Goal: Transaction & Acquisition: Purchase product/service

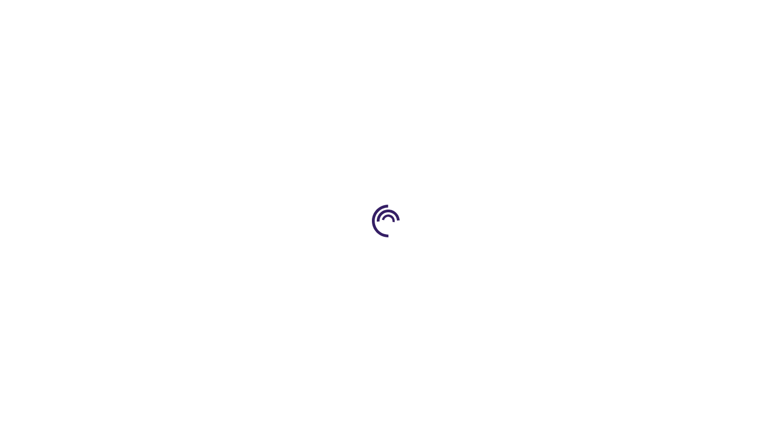
select select "US"
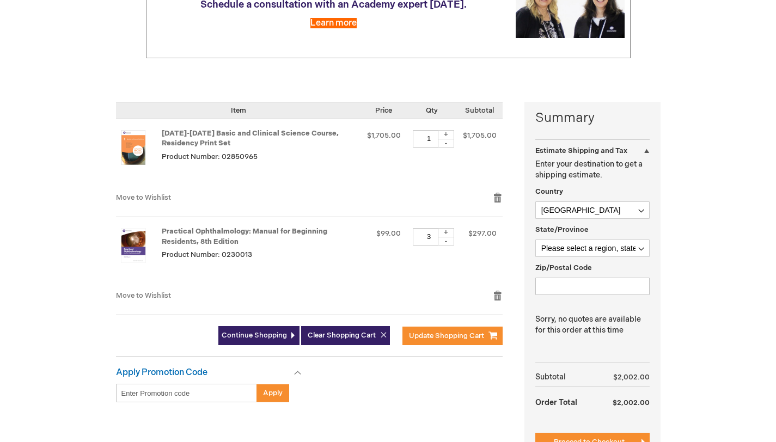
scroll to position [175, 0]
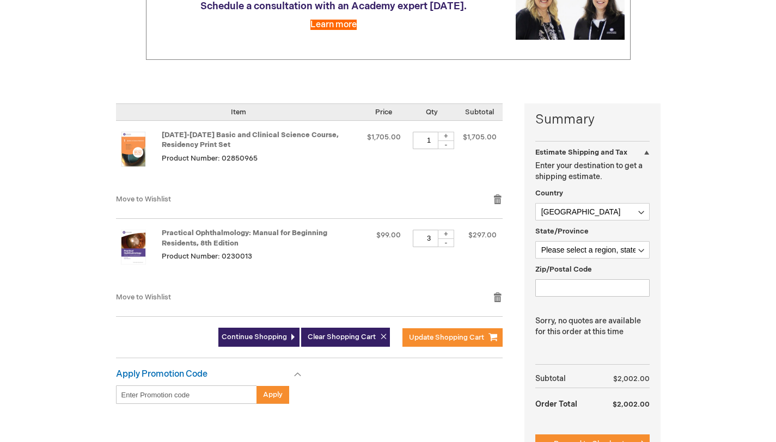
click at [445, 247] on div "-" at bounding box center [446, 243] width 16 height 9
type input "2"
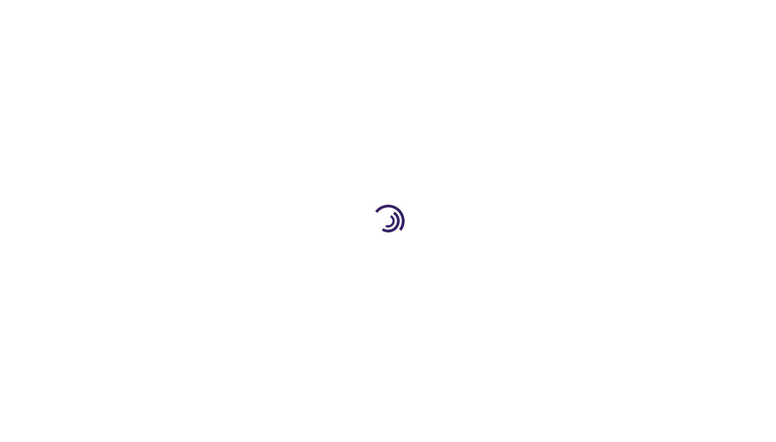
select select "US"
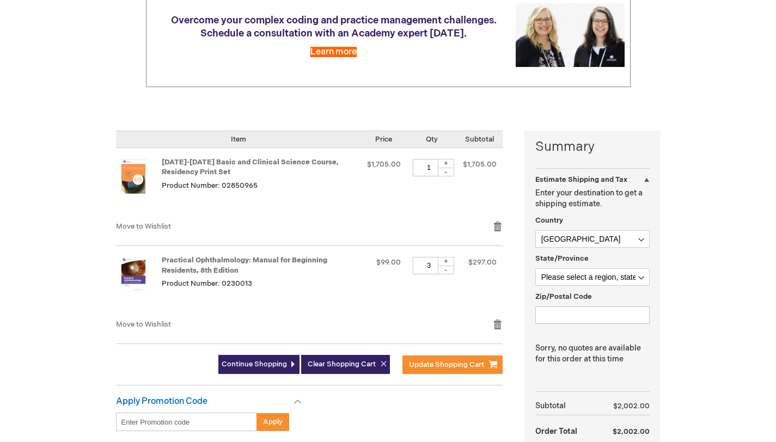
scroll to position [199, 0]
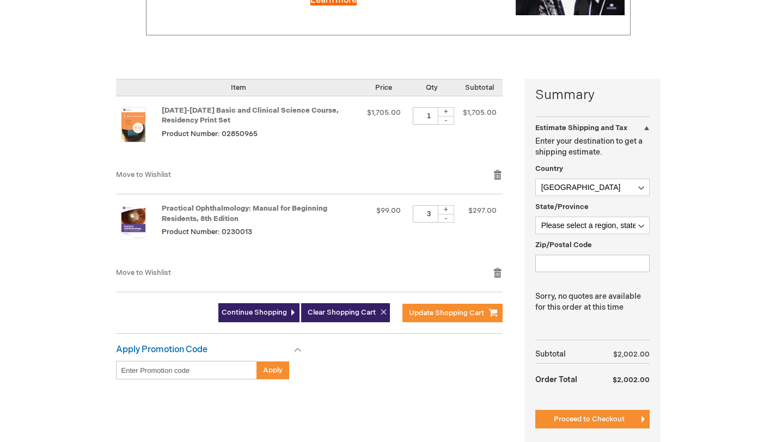
click at [443, 223] on div "-" at bounding box center [446, 218] width 16 height 9
type input "2"
click at [424, 317] on span "Update Shopping Cart" at bounding box center [446, 313] width 75 height 9
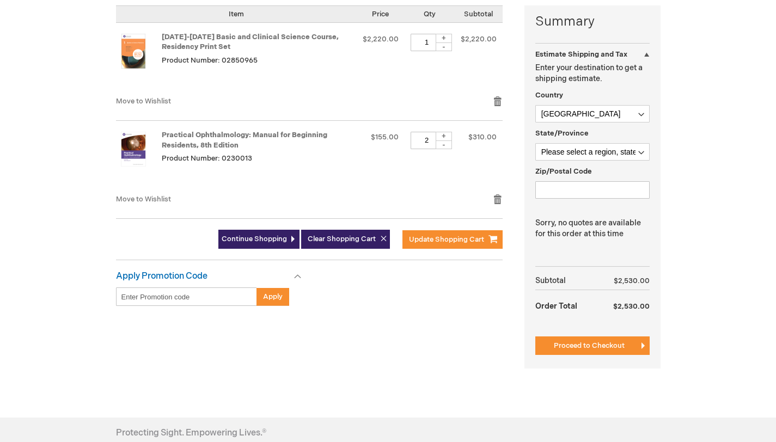
scroll to position [273, 0]
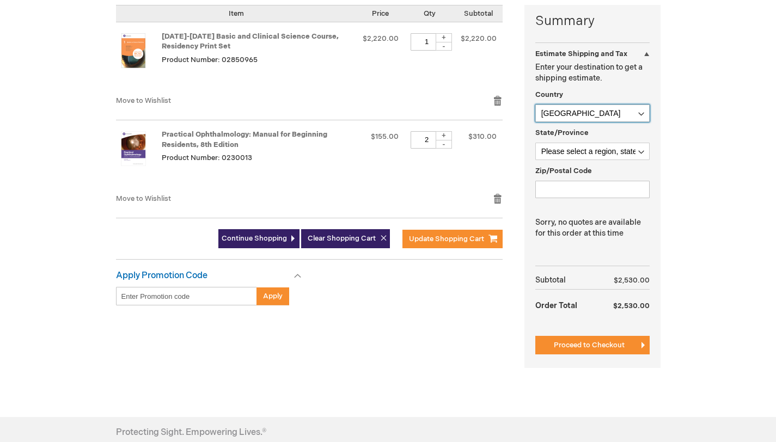
click at [624, 122] on select "Afghanistan Åland Islands Albania Algeria American Samoa Andorra Angola Anguill…" at bounding box center [592, 113] width 114 height 17
select select "CA"
click at [535, 122] on select "Afghanistan Åland Islands Albania Algeria American Samoa Andorra Angola Anguill…" at bounding box center [592, 113] width 114 height 17
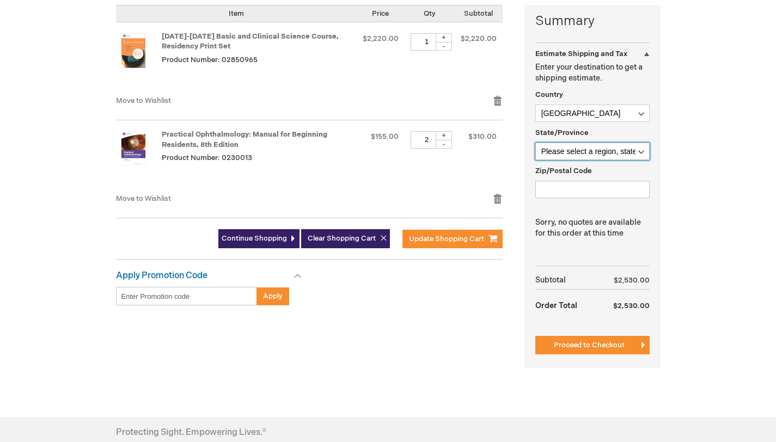
click at [601, 160] on select "Please select a region, state or province. Alberta British Columbia Manitoba Ne…" at bounding box center [592, 151] width 114 height 17
select select "74"
click at [535, 160] on select "Please select a region, state or province. Alberta British Columbia Manitoba Ne…" at bounding box center [592, 151] width 114 height 17
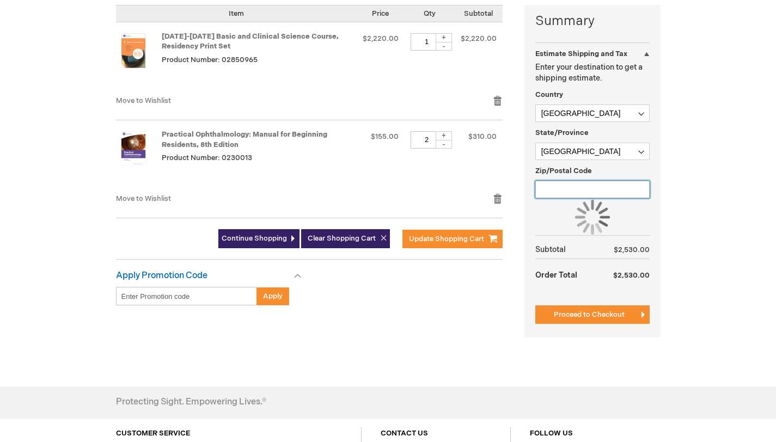
click at [587, 198] on input "Zip/Postal Code" at bounding box center [592, 189] width 114 height 17
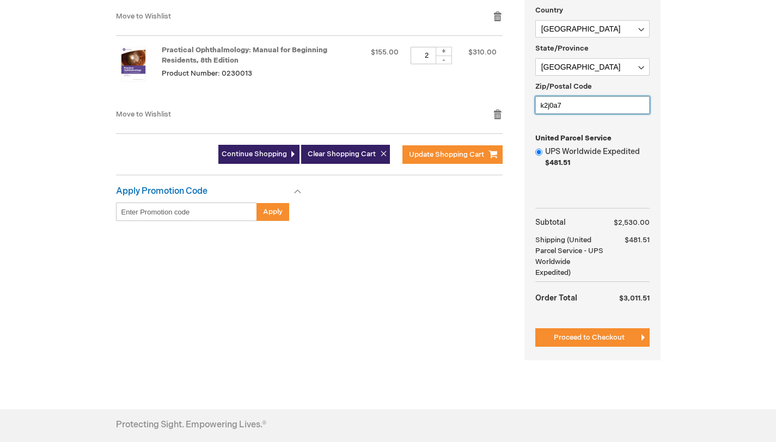
scroll to position [323, 0]
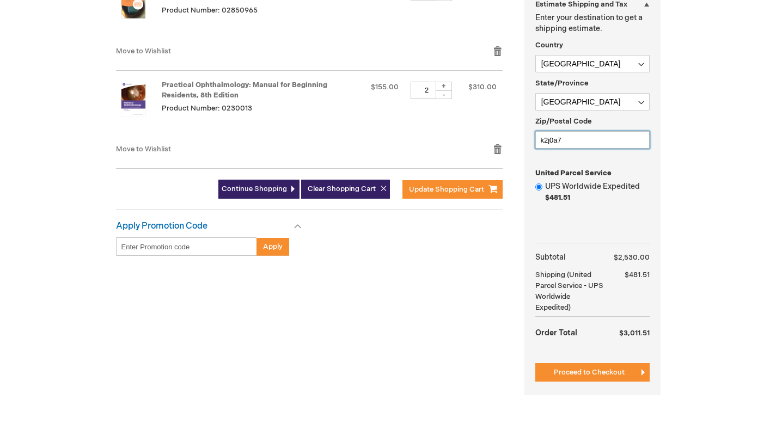
type input "k2j0a7"
click at [622, 111] on select "Please select a region, state or province. Alberta British Columbia Manitoba Ne…" at bounding box center [592, 101] width 114 height 17
select select "76"
click at [535, 111] on select "Please select a region, state or province. Alberta British Columbia Manitoba Ne…" at bounding box center [592, 101] width 114 height 17
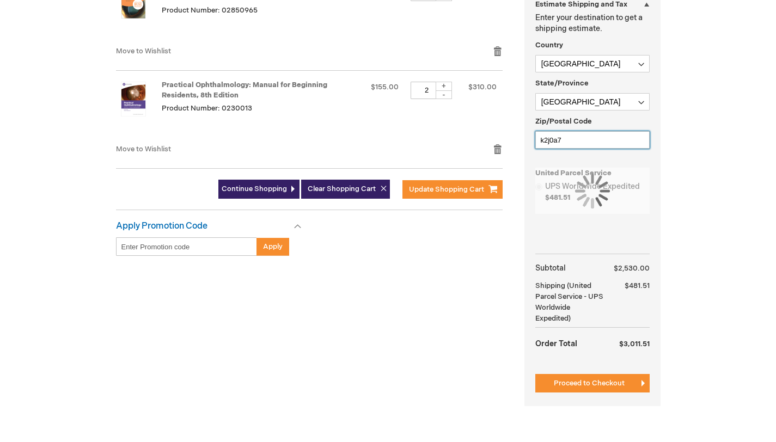
click at [586, 149] on input "k2j0a7" at bounding box center [592, 139] width 114 height 17
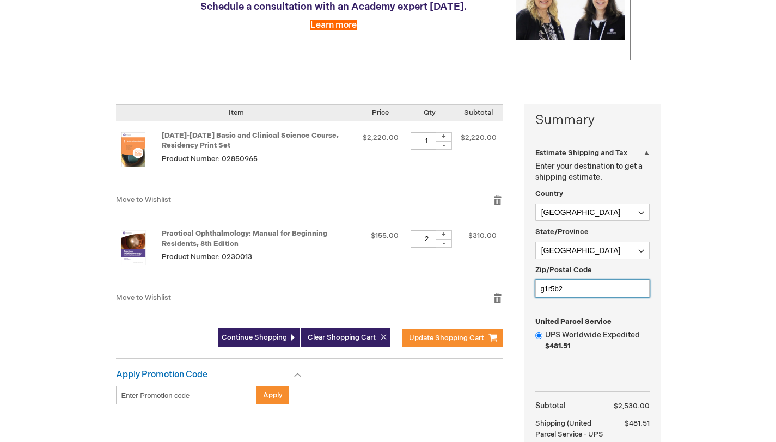
scroll to position [0, 0]
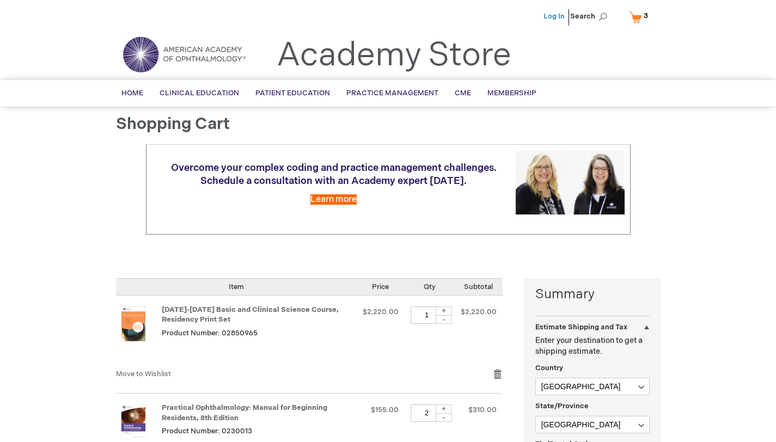
type input "g1r5b2"
click at [557, 15] on link "Log In" at bounding box center [554, 16] width 21 height 9
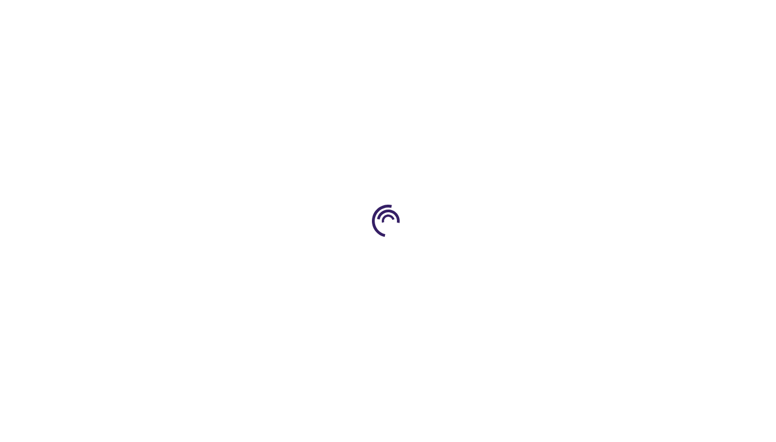
select select "CA"
select select "76"
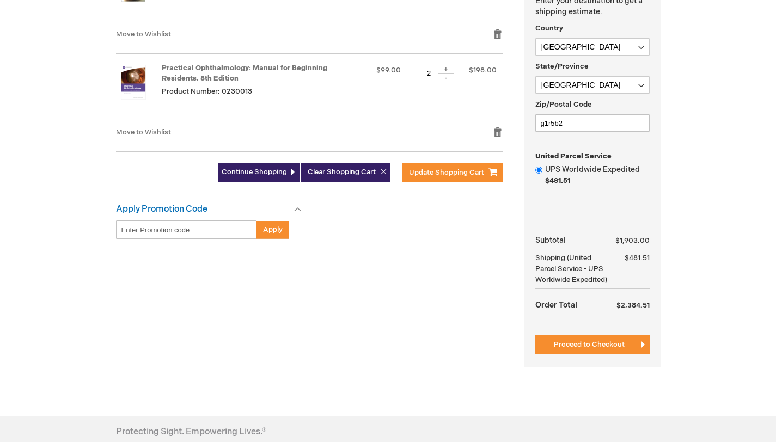
scroll to position [354, 0]
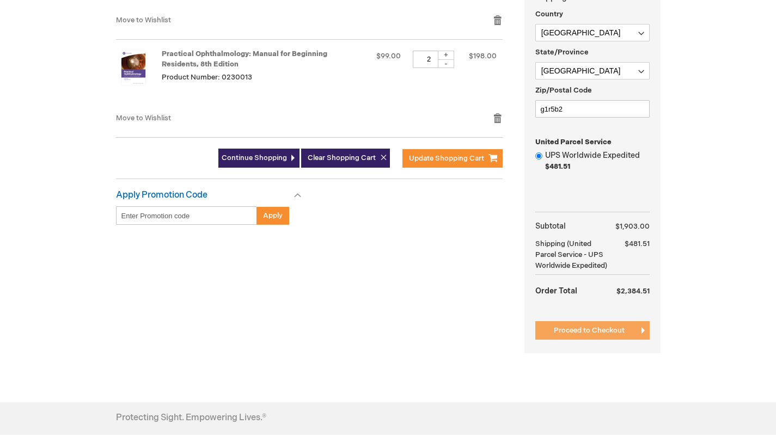
click at [607, 335] on span "Proceed to Checkout" at bounding box center [589, 330] width 71 height 9
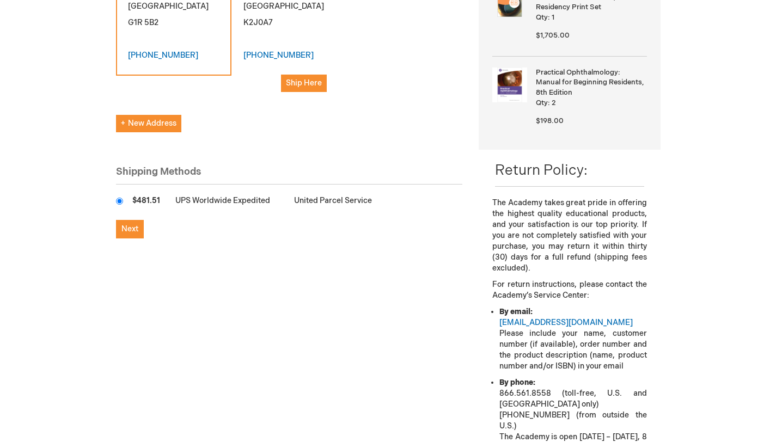
scroll to position [257, 0]
click at [136, 224] on span "Next" at bounding box center [129, 228] width 17 height 9
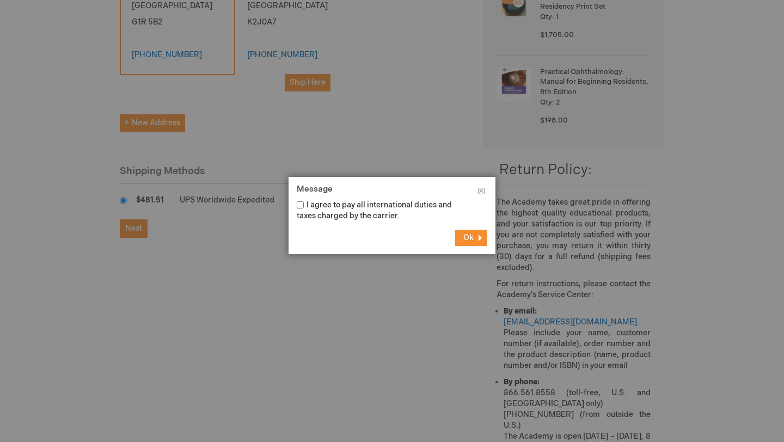
click at [389, 205] on label "I agree to pay all international duties and taxes charged by the carrier." at bounding box center [374, 210] width 155 height 20
click at [304, 205] on input "I agree to pay all international duties and taxes charged by the carrier." at bounding box center [300, 204] width 7 height 7
checkbox input "true"
click at [475, 246] on button "Ok" at bounding box center [471, 238] width 32 height 16
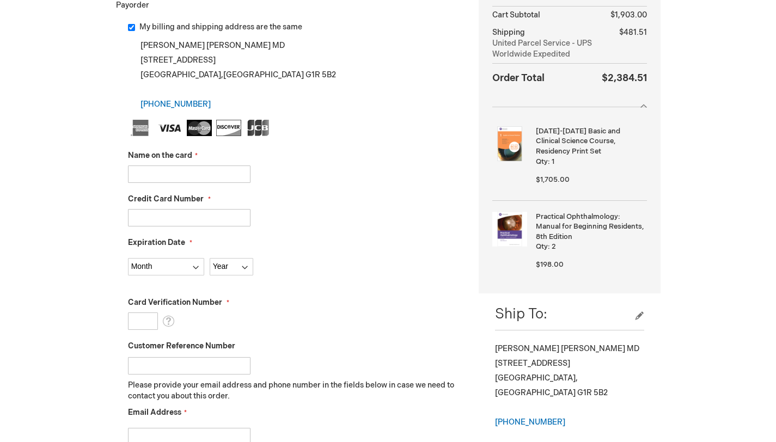
scroll to position [205, 0]
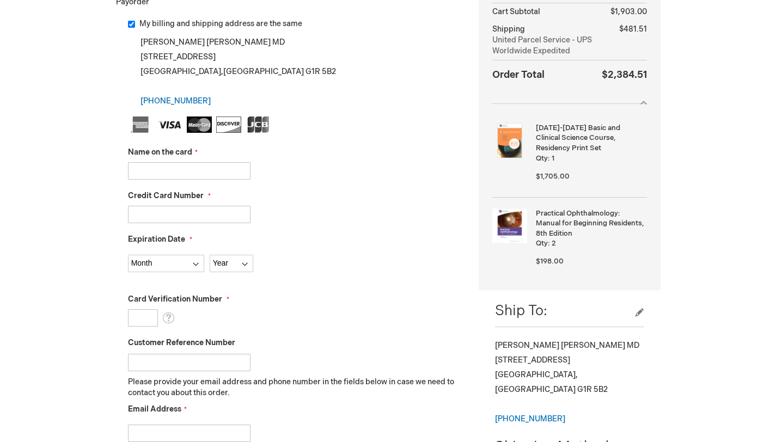
click at [207, 180] on input "Name on the card" at bounding box center [189, 170] width 123 height 17
type input "Huixin Zhang"
type input "377301002703905"
select select "2"
select select "2029"
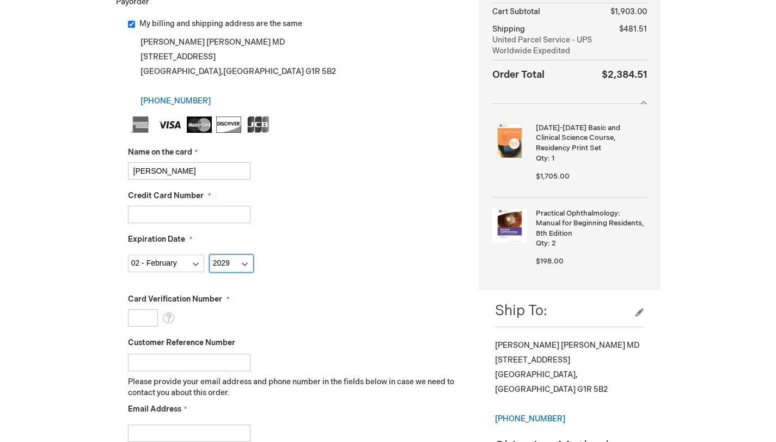
type input "3530"
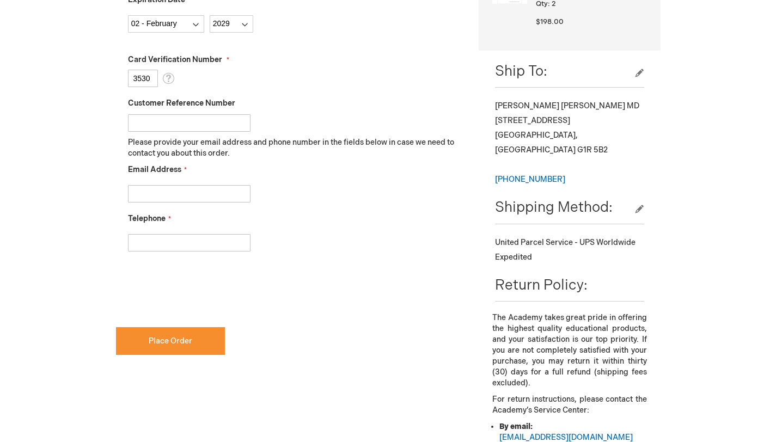
scroll to position [447, 0]
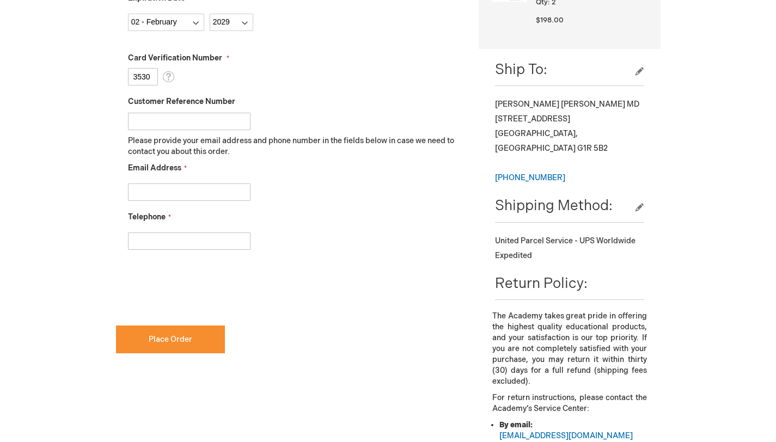
click at [212, 201] on input "Email Address" at bounding box center [189, 192] width 123 height 17
type input "anna.zhang.2662@gmail.com"
type input "4389279010"
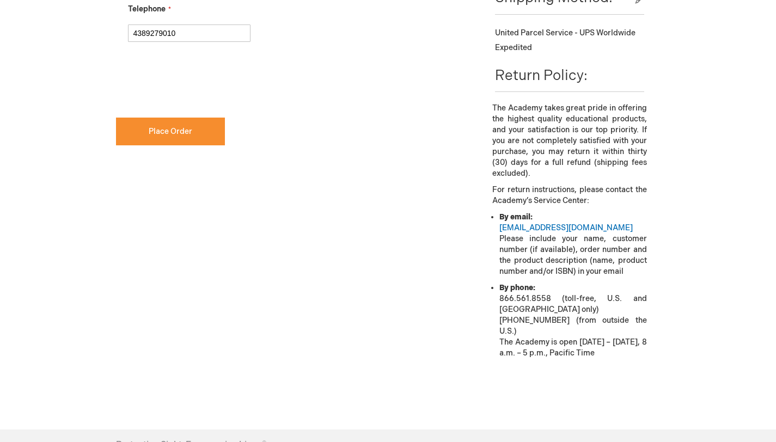
scroll to position [653, 0]
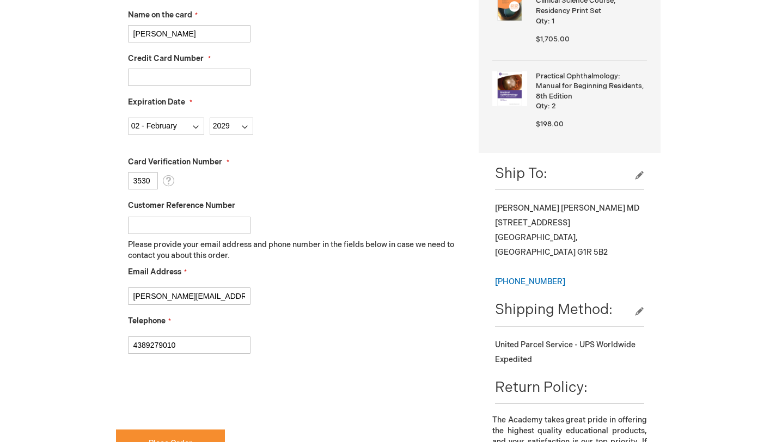
checkbox input "true"
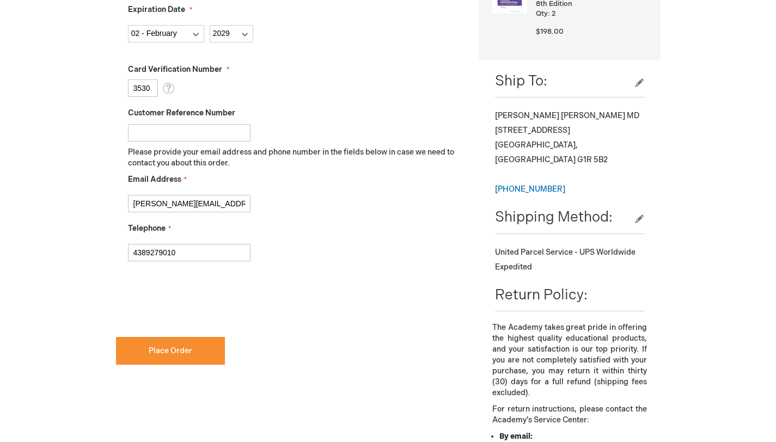
scroll to position [436, 0]
click at [186, 355] on span "Place Order" at bounding box center [171, 350] width 44 height 9
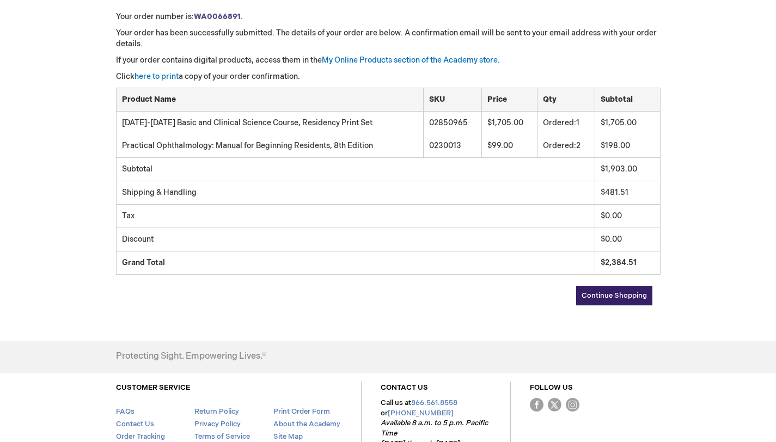
scroll to position [179, 0]
